Goal: Navigation & Orientation: Find specific page/section

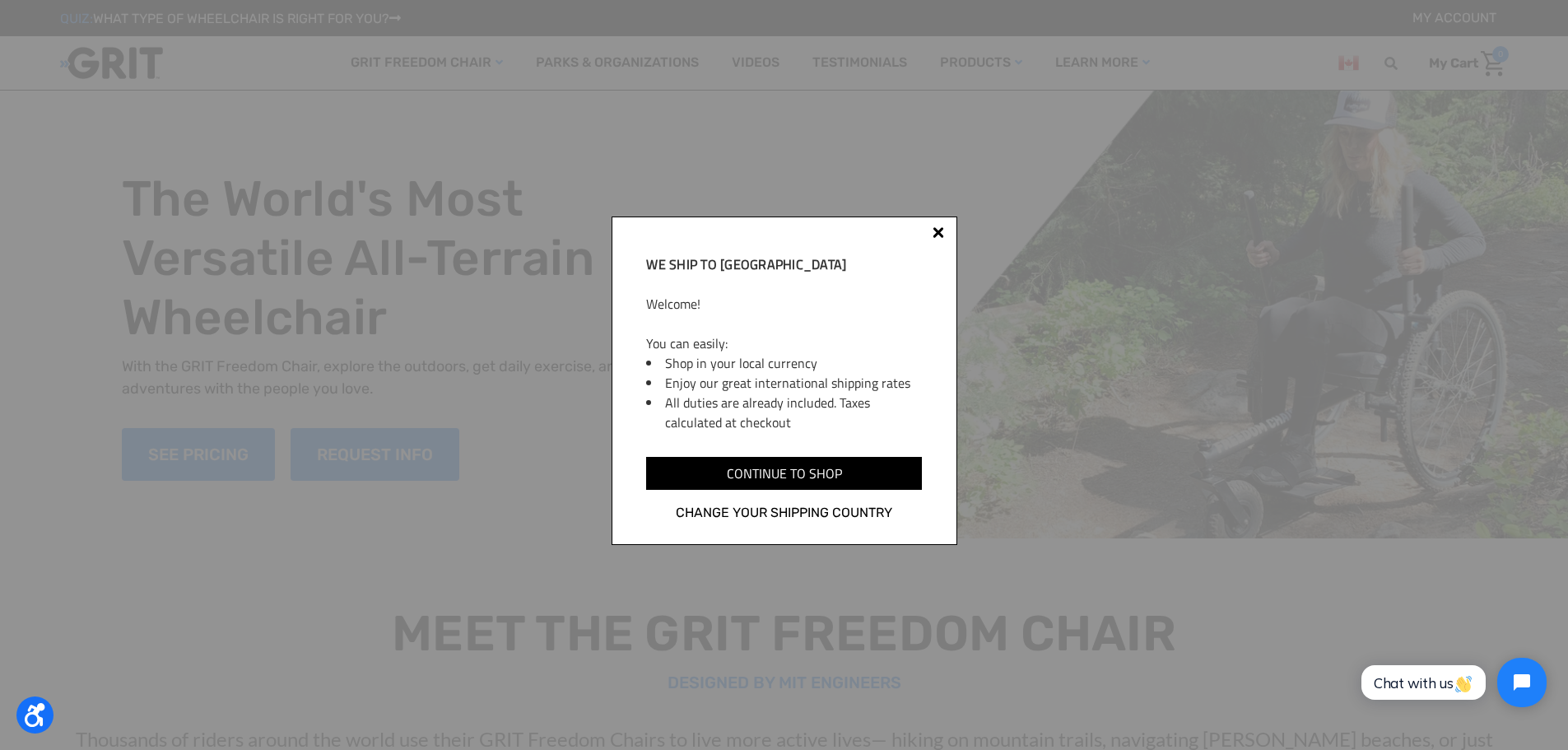
click at [940, 233] on div at bounding box center [938, 233] width 12 height 12
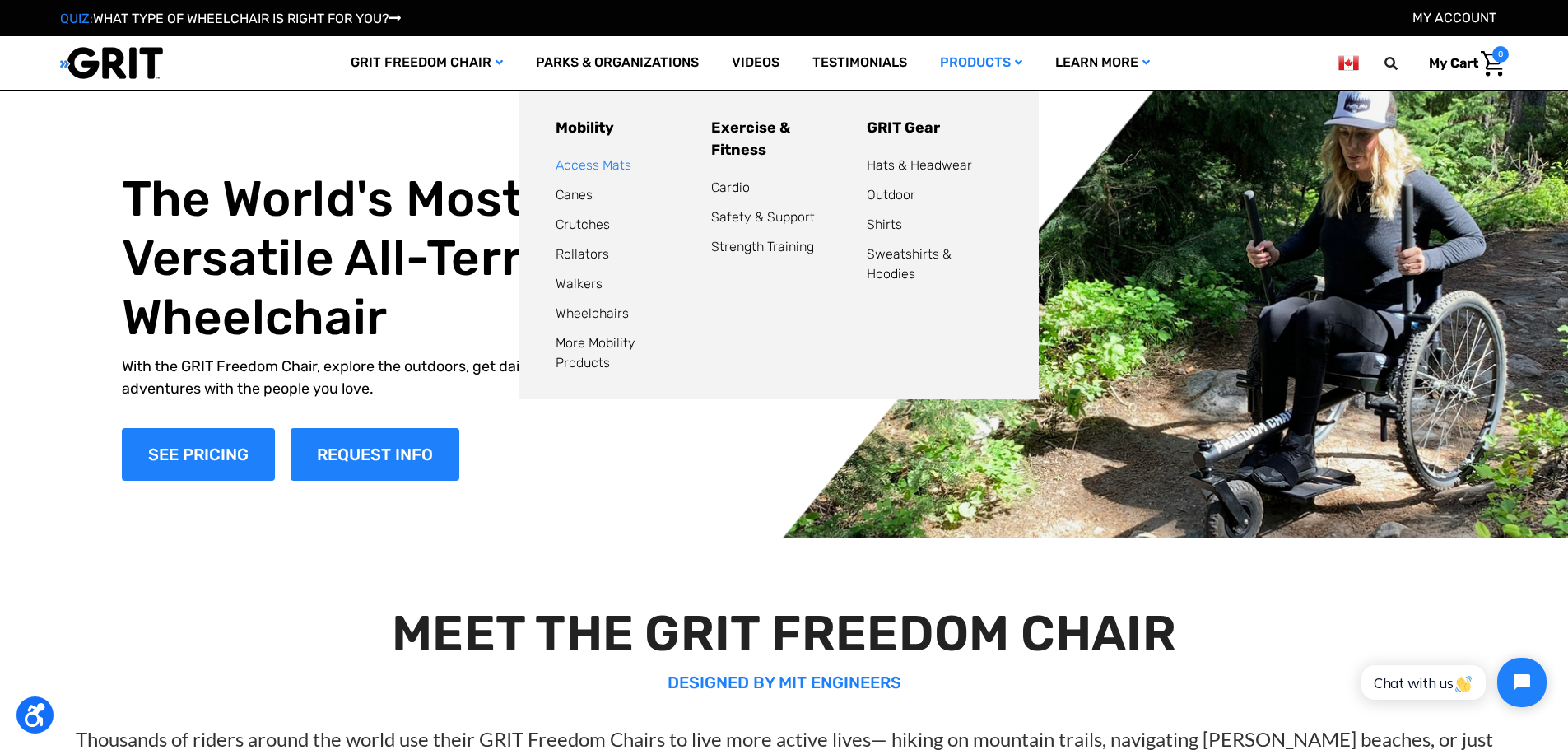
click at [615, 162] on link "Access Mats" at bounding box center [594, 164] width 76 height 15
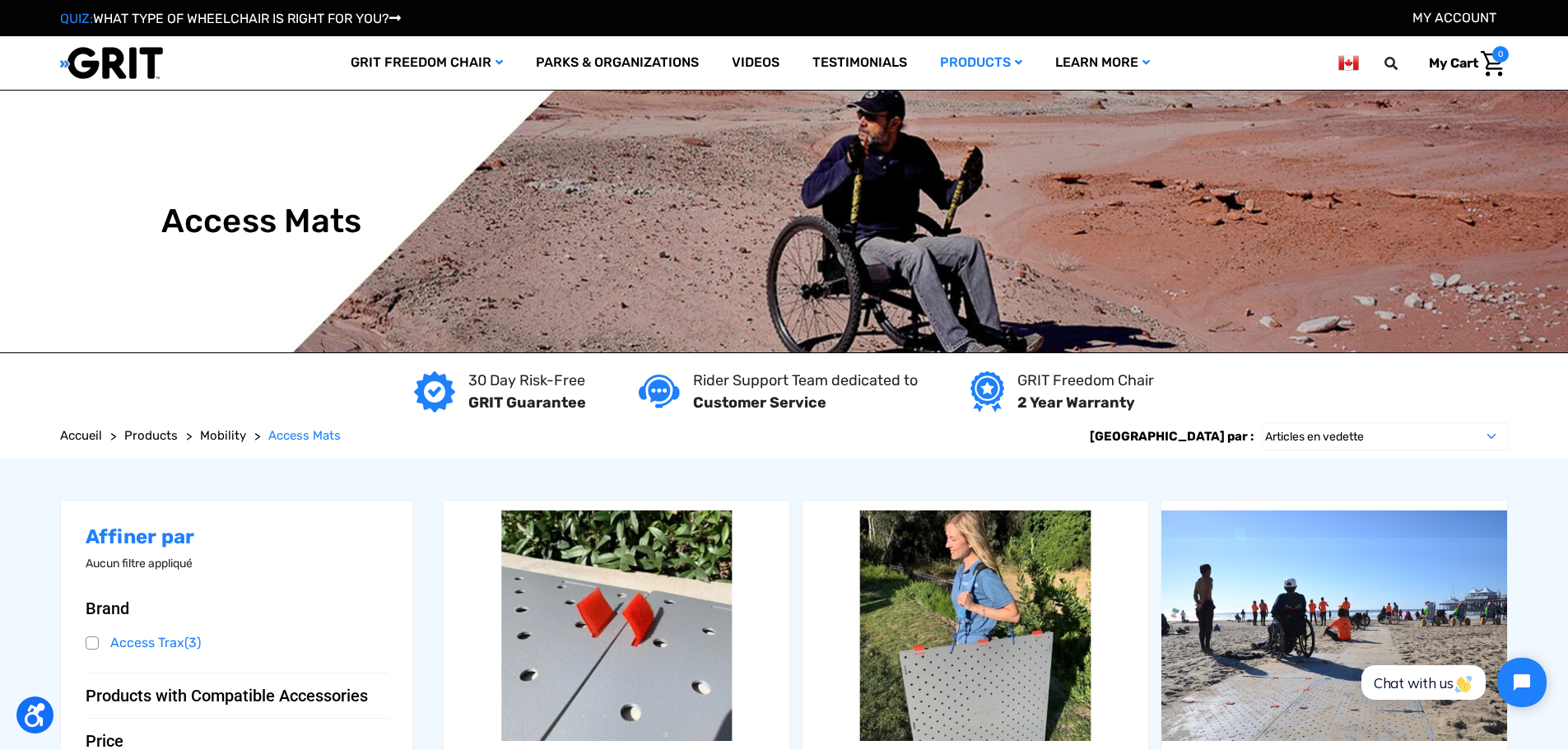
scroll to position [165, 0]
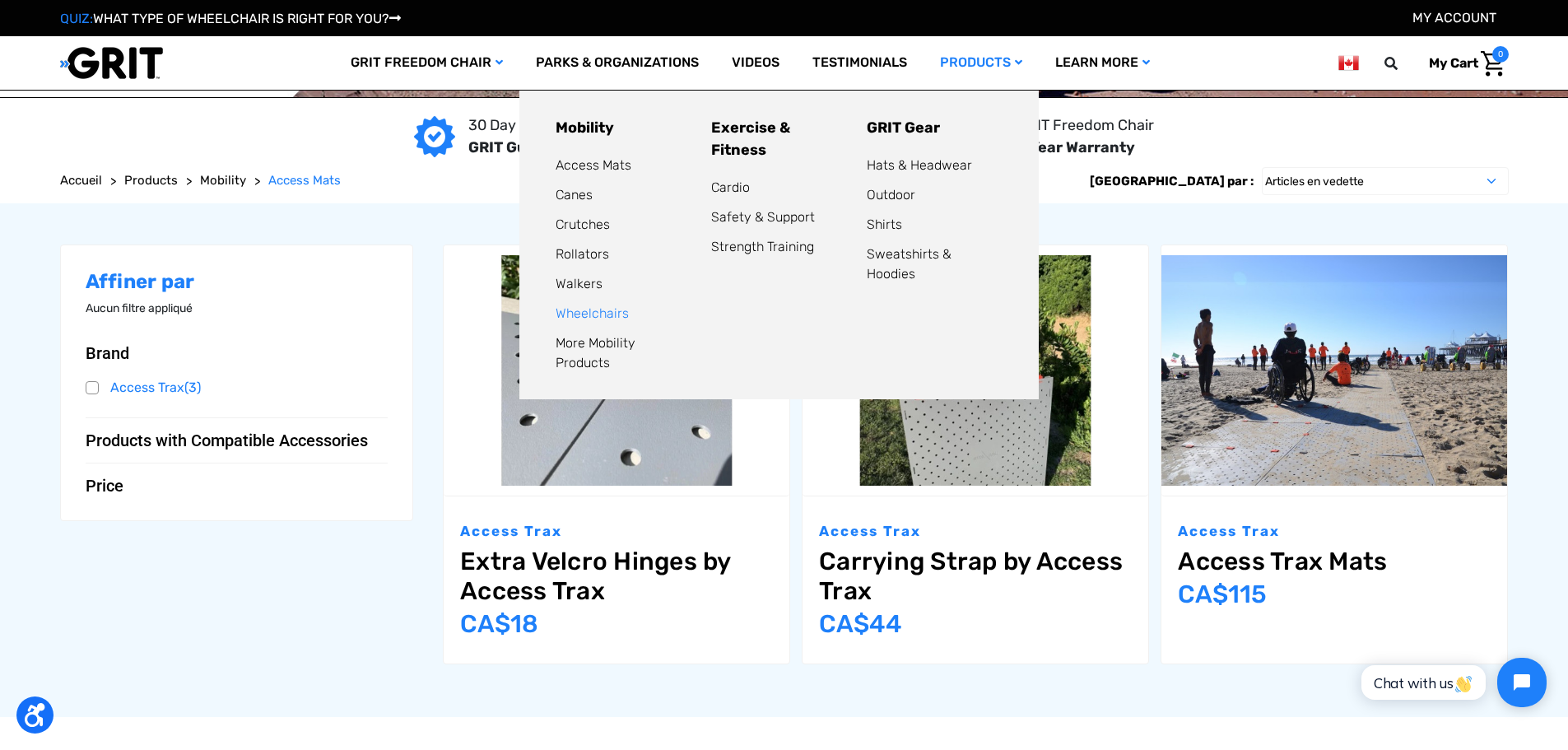
click at [597, 309] on link "Wheelchairs" at bounding box center [592, 313] width 73 height 15
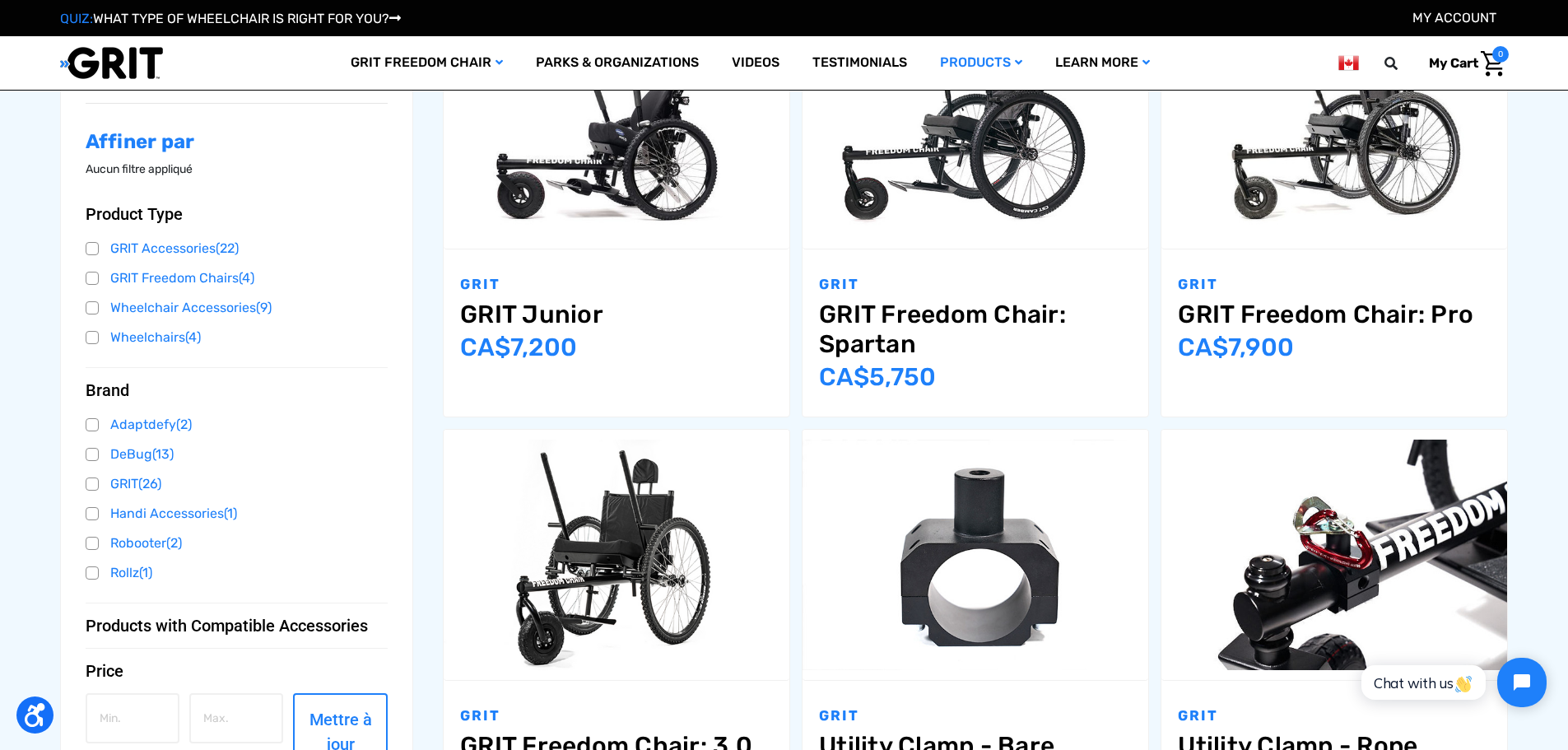
scroll to position [82, 0]
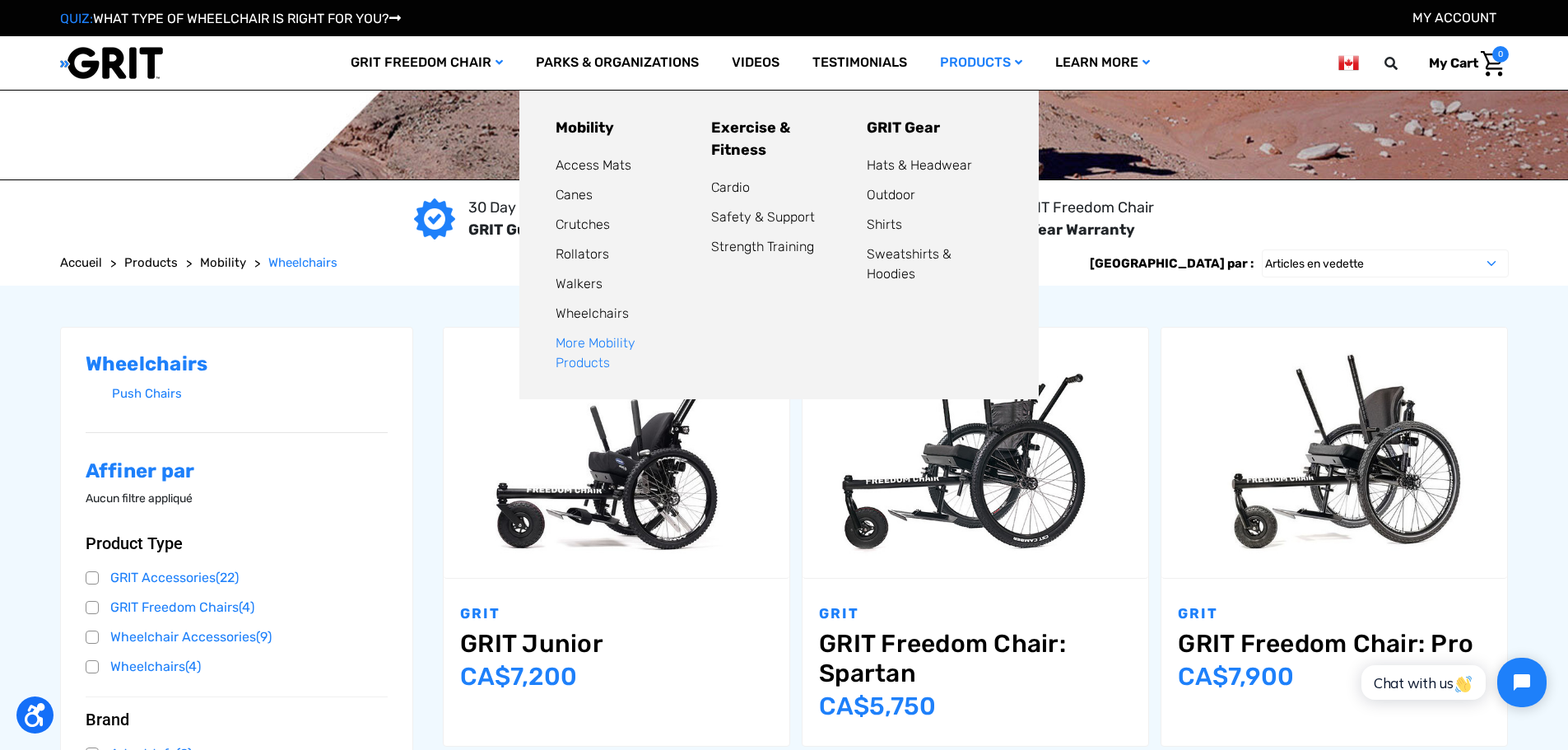
click at [621, 338] on link "More Mobility Products" at bounding box center [596, 352] width 80 height 35
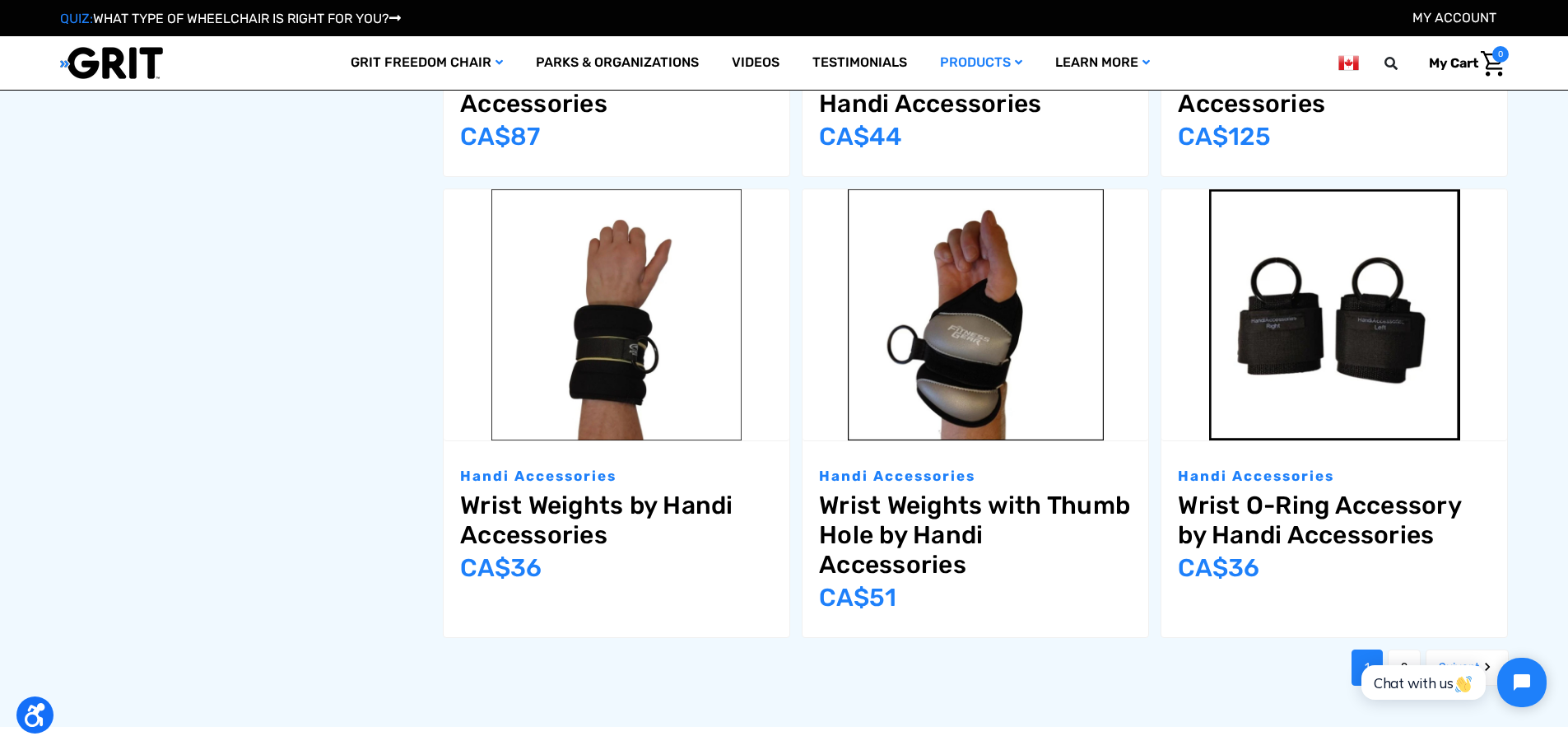
scroll to position [2306, 0]
